Goal: Task Accomplishment & Management: Manage account settings

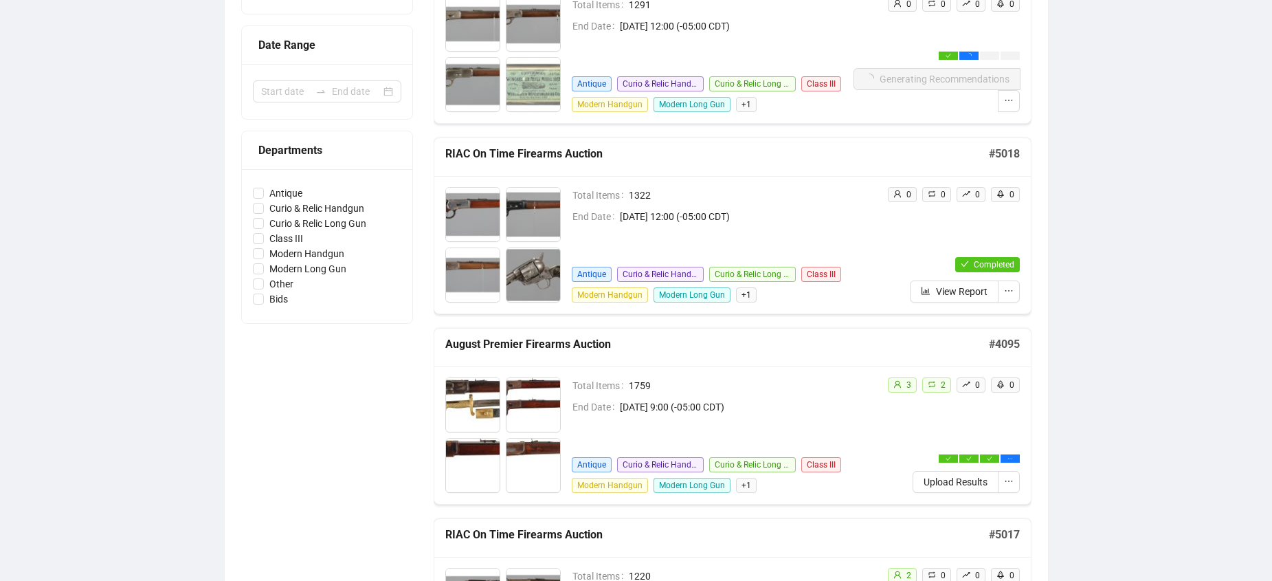
scroll to position [275, 0]
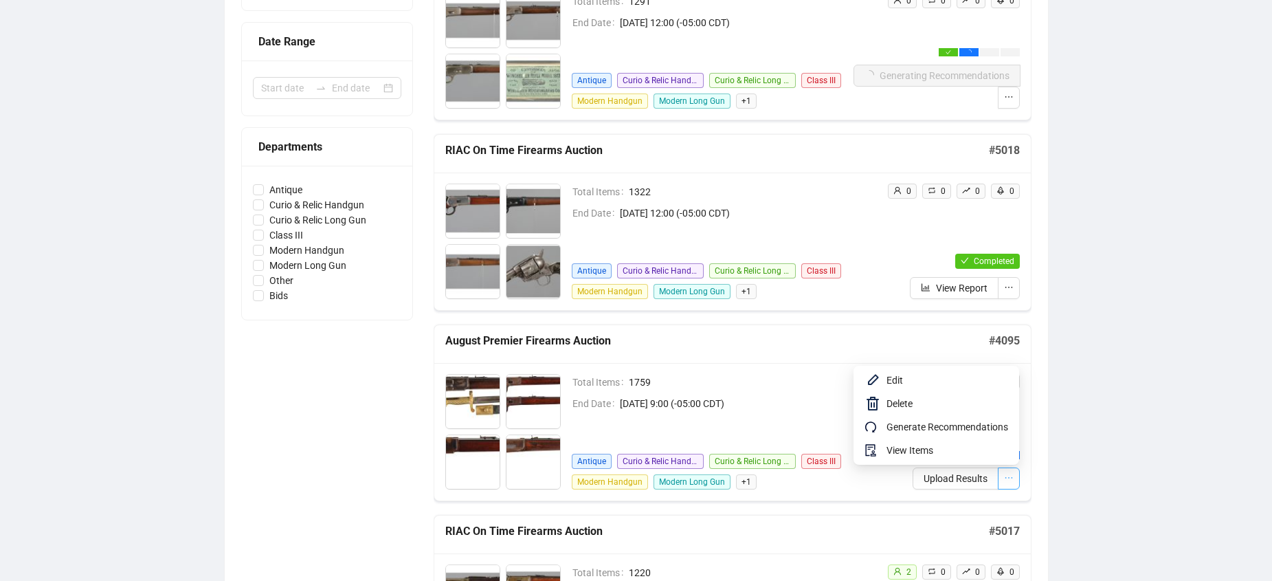
click at [1013, 480] on icon "ellipsis" at bounding box center [1009, 478] width 10 height 10
click at [895, 377] on span "Edit" at bounding box center [948, 380] width 122 height 15
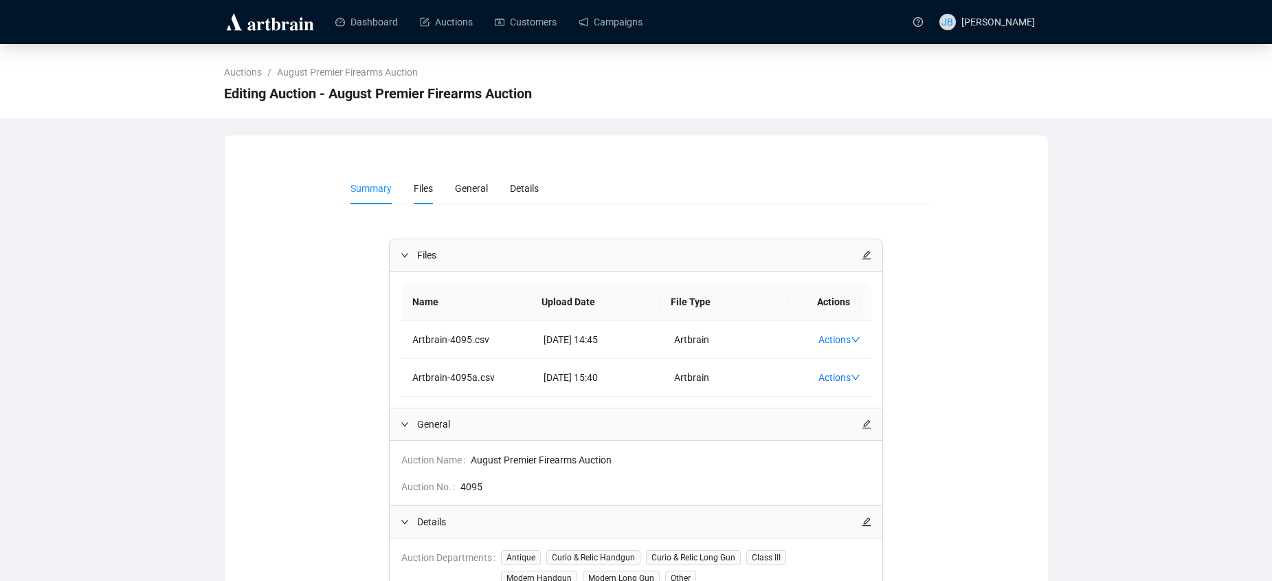
click at [422, 186] on span "Files" at bounding box center [423, 188] width 19 height 11
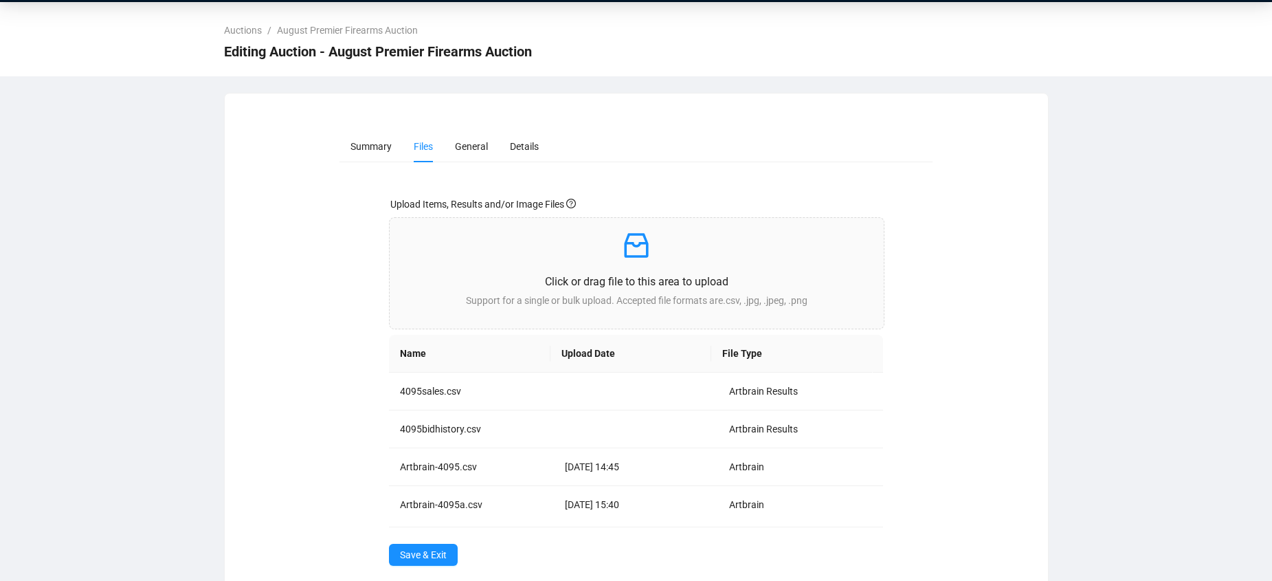
scroll to position [65, 0]
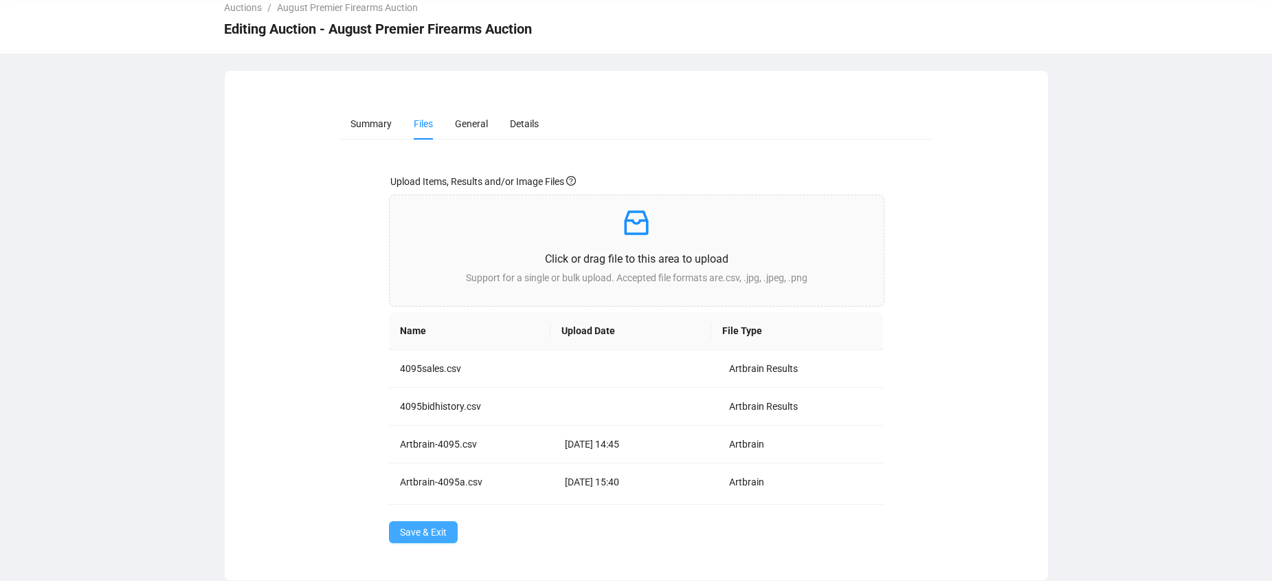
click at [406, 535] on span "Save & Exit" at bounding box center [423, 531] width 47 height 15
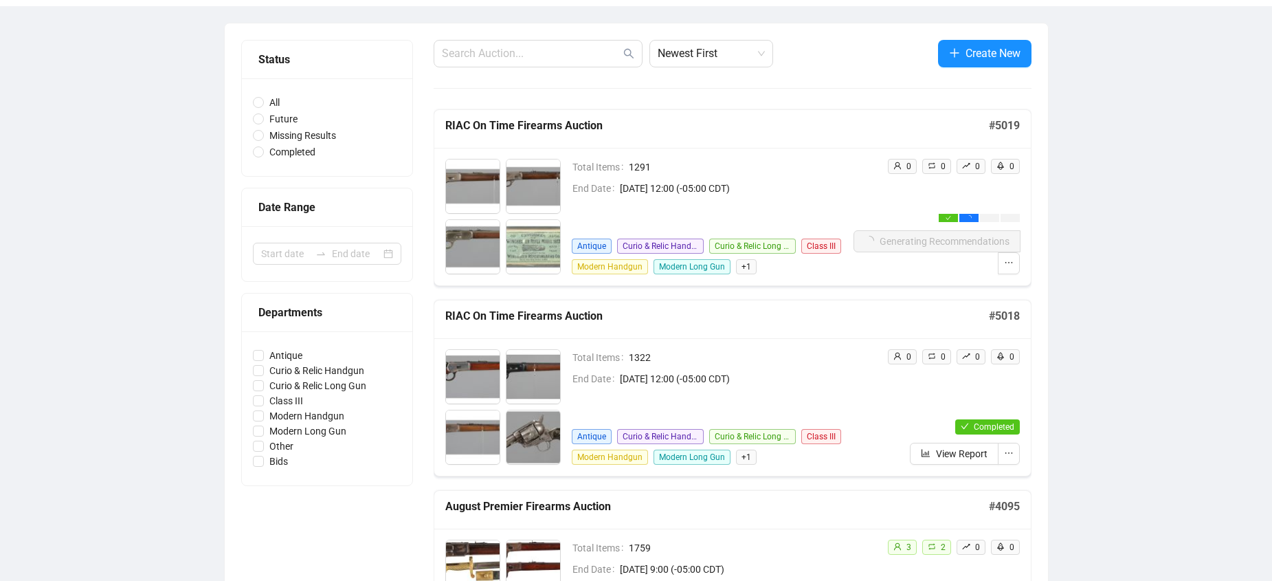
scroll to position [133, 0]
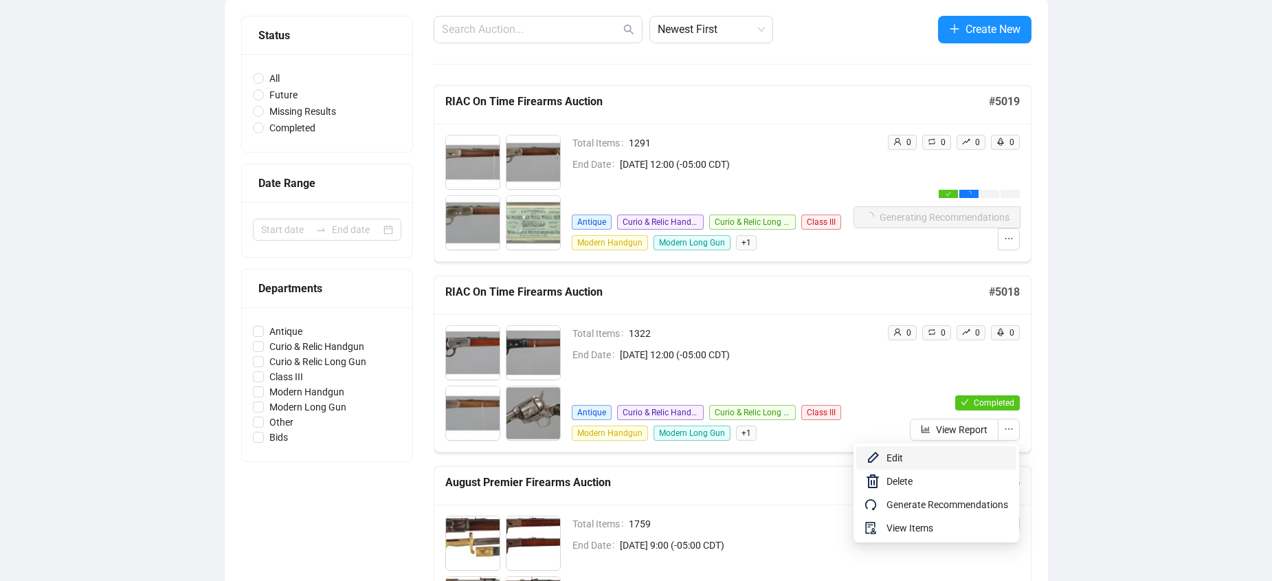
click at [898, 457] on span "Edit" at bounding box center [948, 457] width 122 height 15
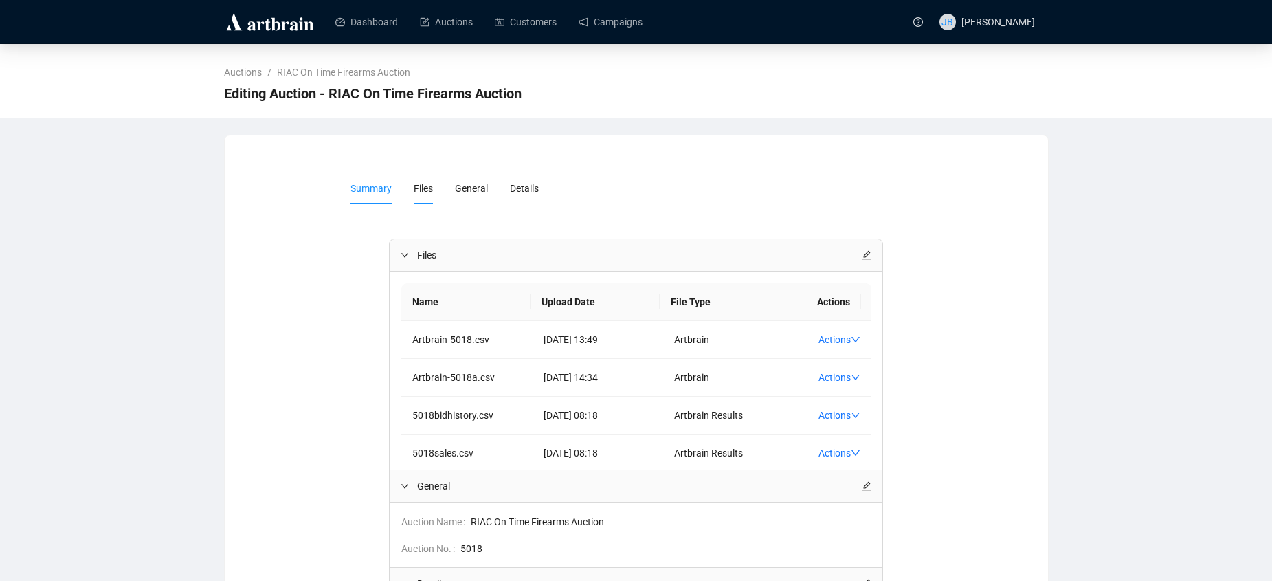
click at [414, 192] on span "Files" at bounding box center [423, 188] width 19 height 11
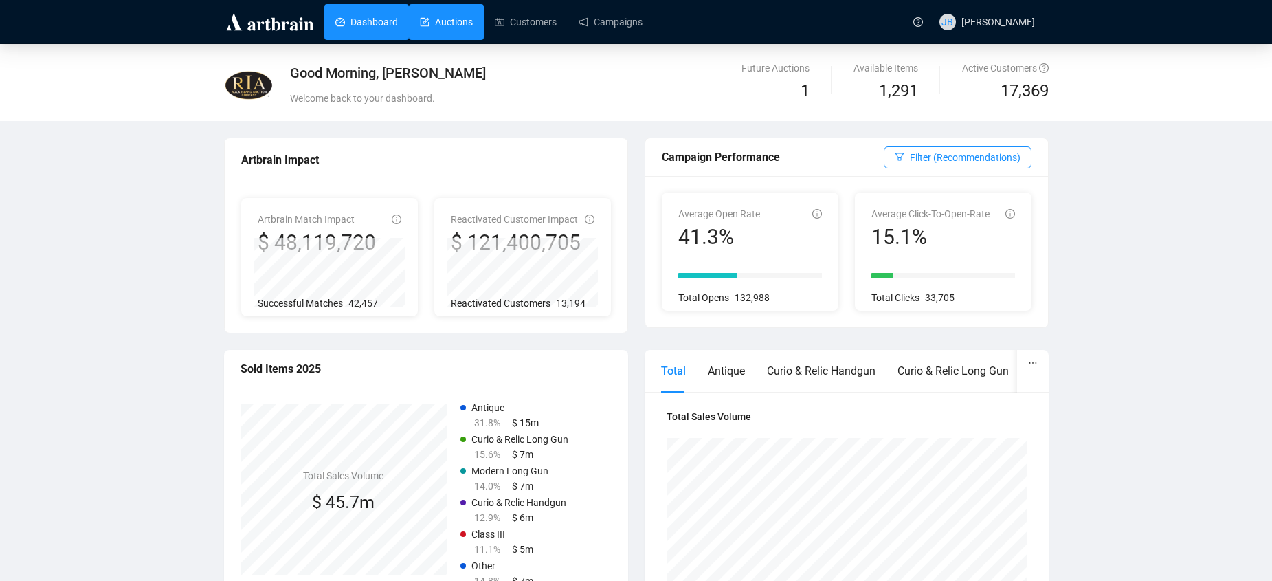
click at [449, 27] on link "Auctions" at bounding box center [446, 22] width 53 height 36
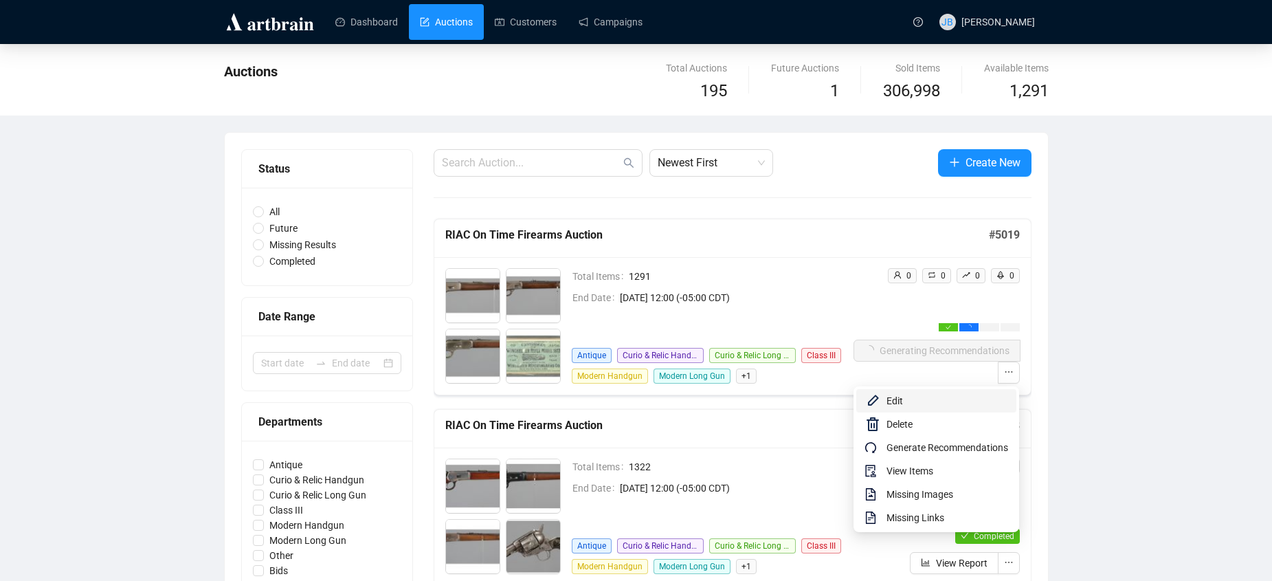
click at [898, 403] on span "Edit" at bounding box center [948, 400] width 122 height 15
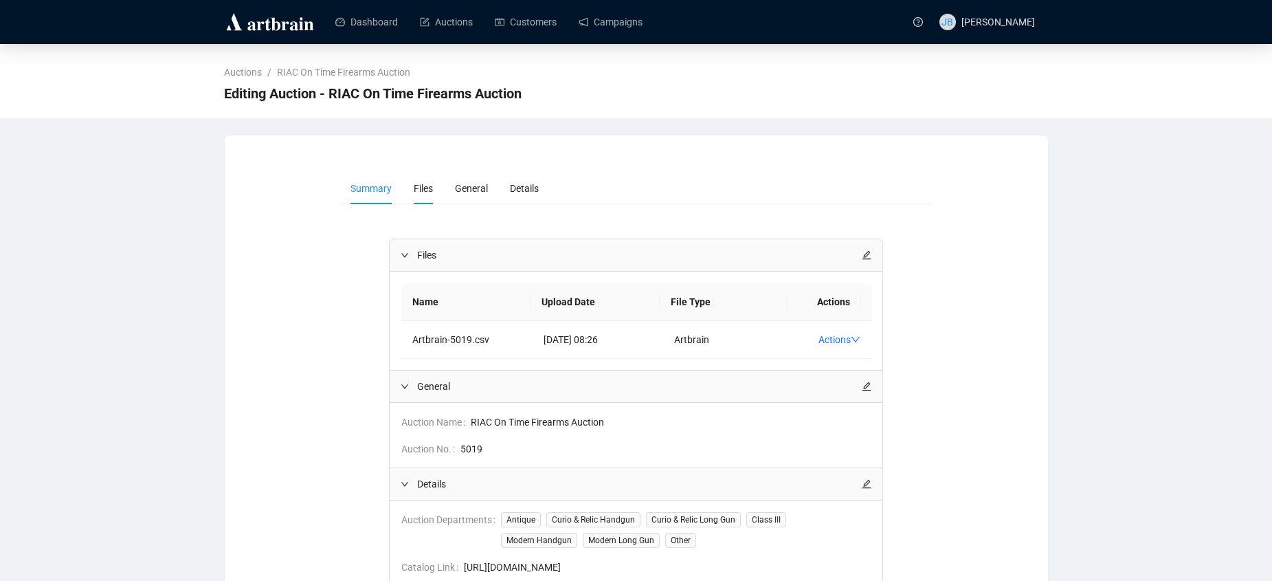
click at [418, 190] on span "Files" at bounding box center [423, 188] width 19 height 11
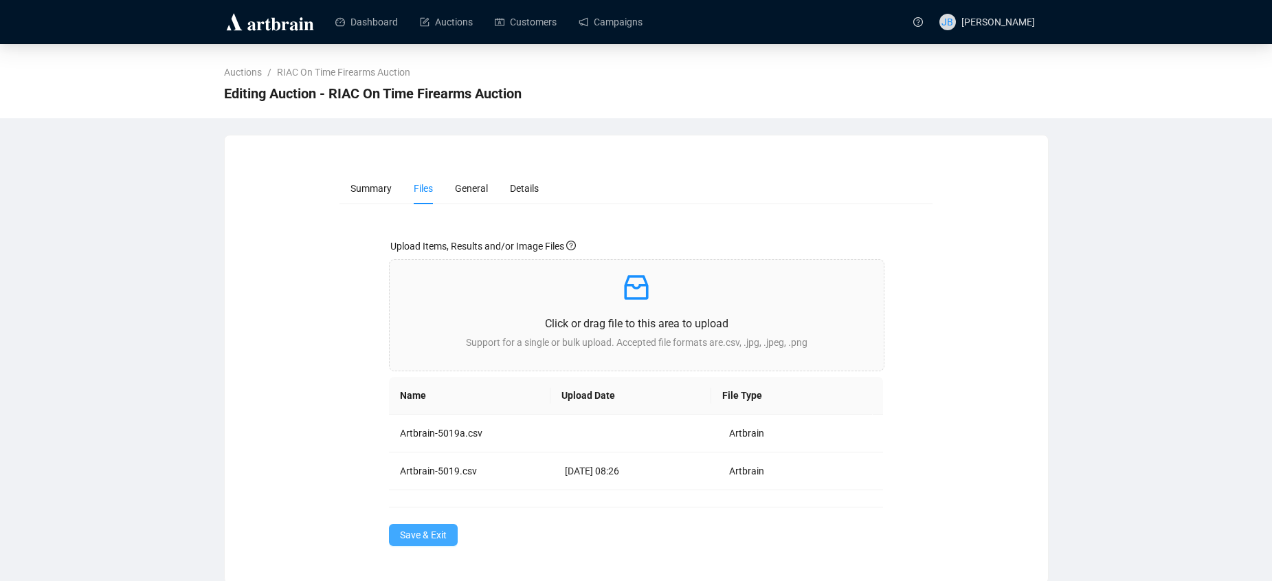
click at [418, 532] on span "Save & Exit" at bounding box center [423, 534] width 47 height 15
